Goal: Information Seeking & Learning: Learn about a topic

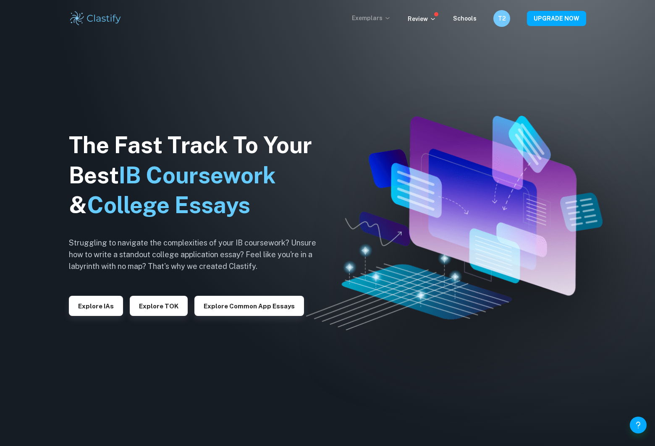
click at [378, 20] on p "Exemplars" at bounding box center [371, 17] width 39 height 9
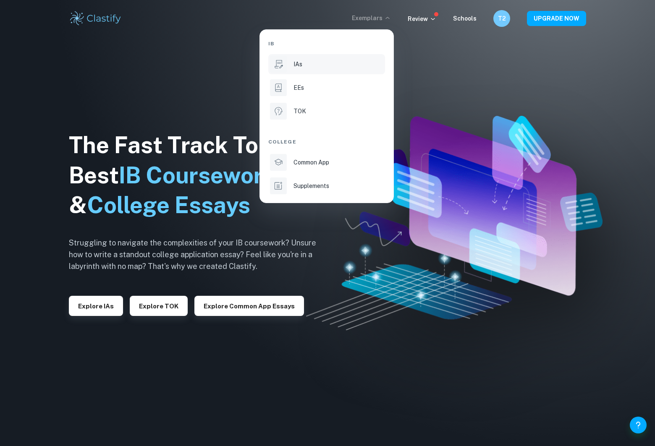
click at [337, 61] on div "IAs" at bounding box center [339, 64] width 90 height 9
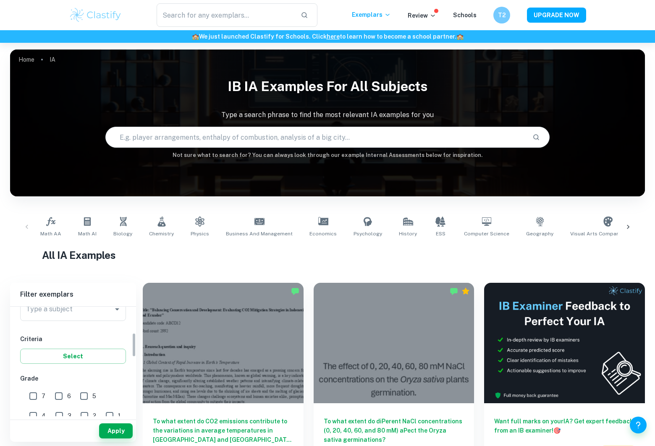
scroll to position [97, 0]
click at [78, 341] on div "Type a subject" at bounding box center [73, 333] width 106 height 24
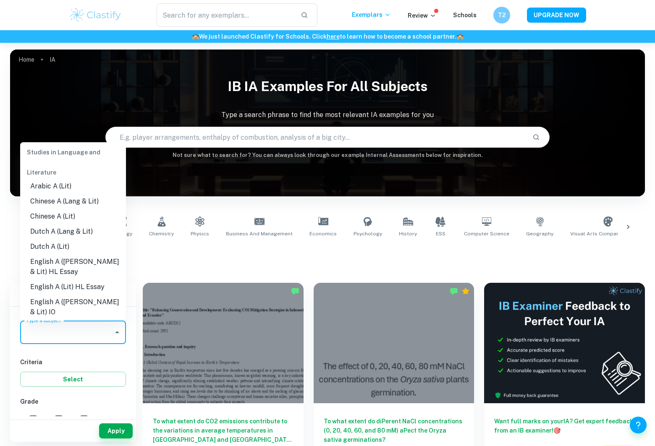
scroll to position [25, 0]
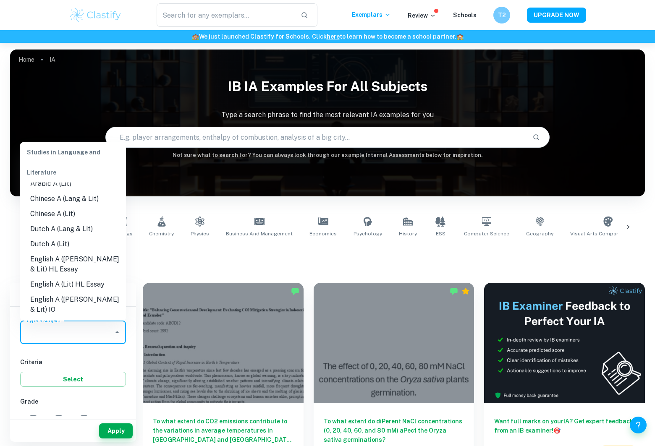
click at [83, 302] on li "English A ([PERSON_NAME] & Lit) IO" at bounding box center [73, 304] width 106 height 25
type input "English A ([PERSON_NAME] & Lit) IO"
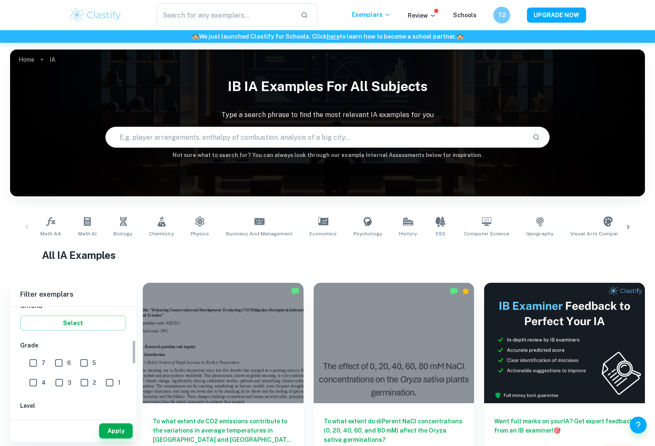
scroll to position [156, 0]
click at [36, 361] on input "7" at bounding box center [33, 360] width 17 height 17
checkbox input "true"
click at [58, 360] on input "6" at bounding box center [58, 360] width 17 height 17
checkbox input "true"
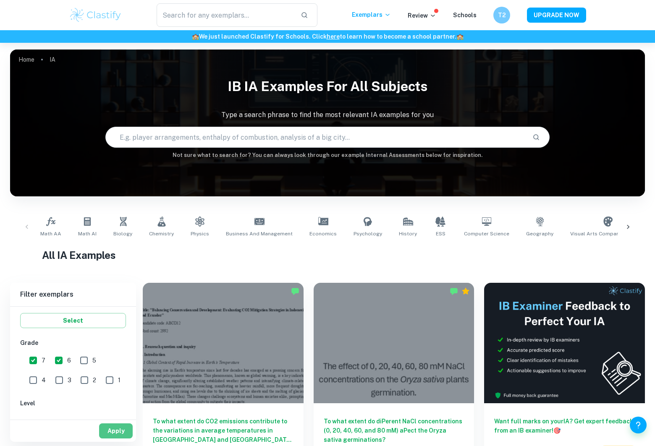
click at [116, 430] on button "Apply" at bounding box center [116, 431] width 34 height 15
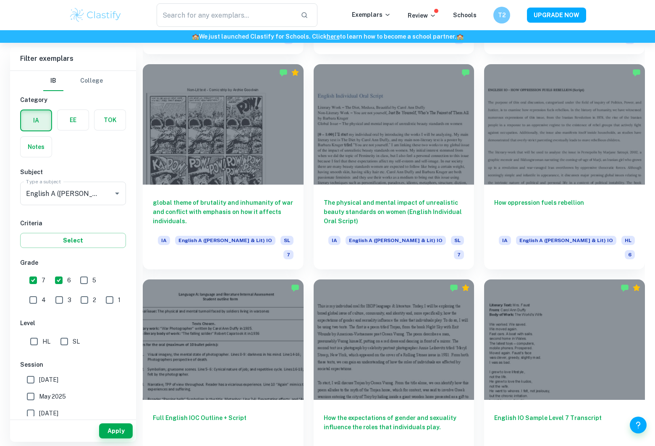
scroll to position [1073, 0]
